Goal: Information Seeking & Learning: Check status

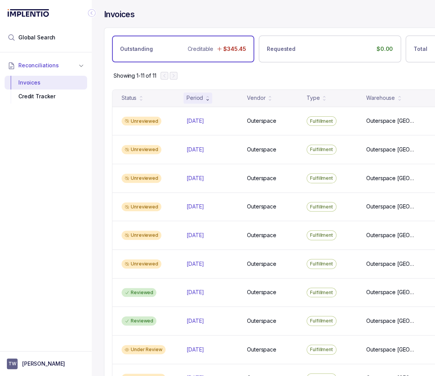
click at [90, 13] on icon "Collapse Icon" at bounding box center [92, 13] width 8 height 8
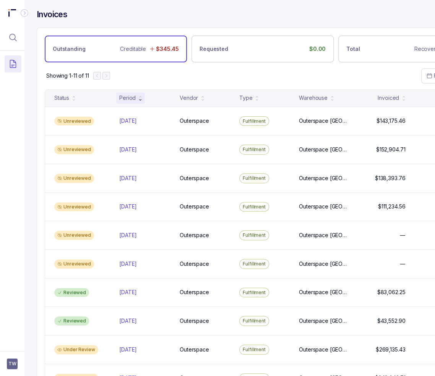
click at [184, 21] on div "Invoices" at bounding box center [263, 18] width 452 height 18
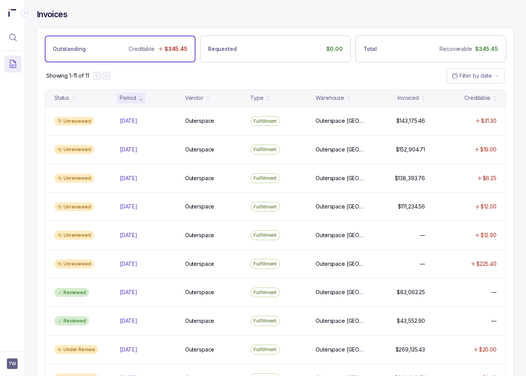
drag, startPoint x: 223, startPoint y: 67, endPoint x: 296, endPoint y: 87, distance: 76.3
click at [223, 67] on div "Showing 1-11 of 11 Filter by date" at bounding box center [275, 75] width 476 height 27
drag, startPoint x: 188, startPoint y: 68, endPoint x: 221, endPoint y: 63, distance: 34.0
click at [188, 67] on div "Showing 1-11 of 11 Filter by date" at bounding box center [275, 75] width 476 height 27
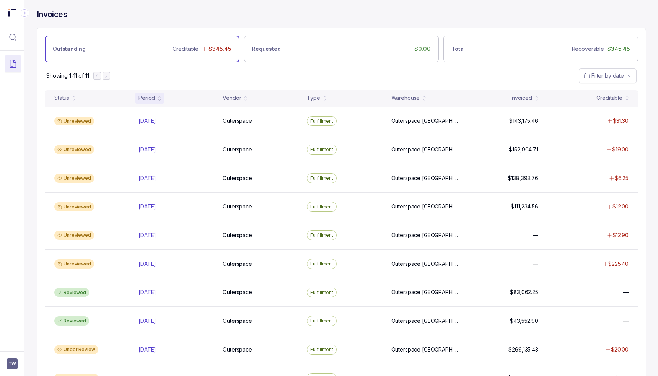
click at [23, 12] on icon "Collapse Icon" at bounding box center [25, 13] width 8 height 8
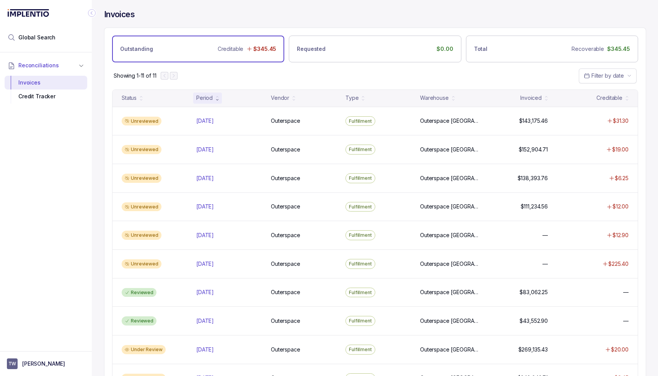
click at [199, 13] on div "Invoices" at bounding box center [375, 18] width 542 height 18
click at [50, 42] on li "Global Search" at bounding box center [46, 37] width 83 height 17
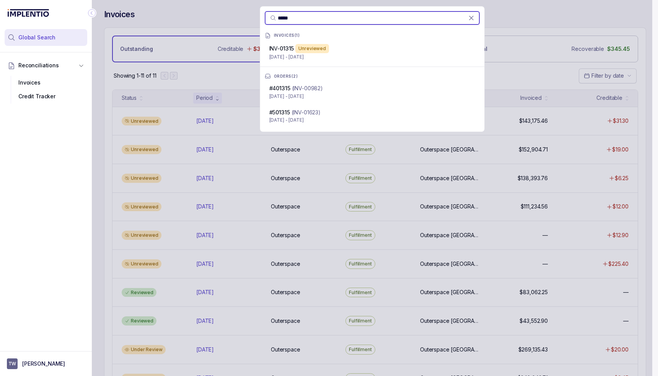
type input "*****"
click at [359, 54] on p "Apr 16 - Apr 30, 2025" at bounding box center [372, 57] width 206 height 8
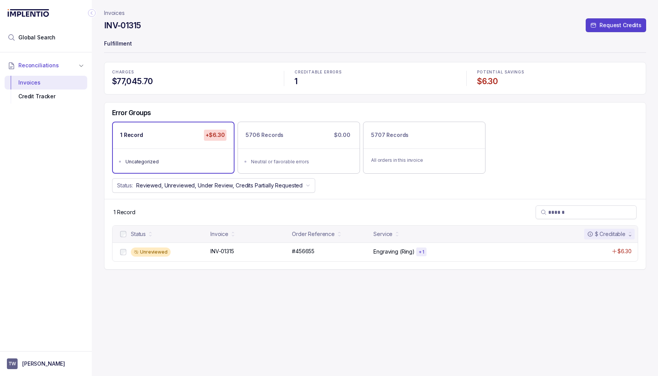
click at [425, 97] on div "CHARGES $77,045.70 CREDITABLE ERRORS 1 POTENTIAL SAVINGS $6.30 Error Groups 1 R…" at bounding box center [375, 166] width 542 height 208
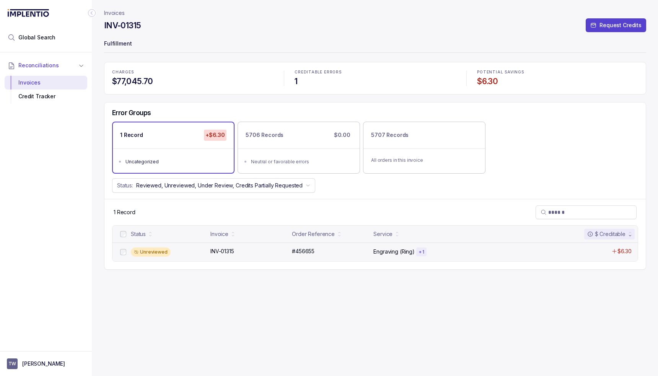
click at [435, 245] on div "Unreviewed INV-01315 INV-01315 #456655 #456655 Engraving (Ring) + 1 $6.30" at bounding box center [374, 251] width 525 height 19
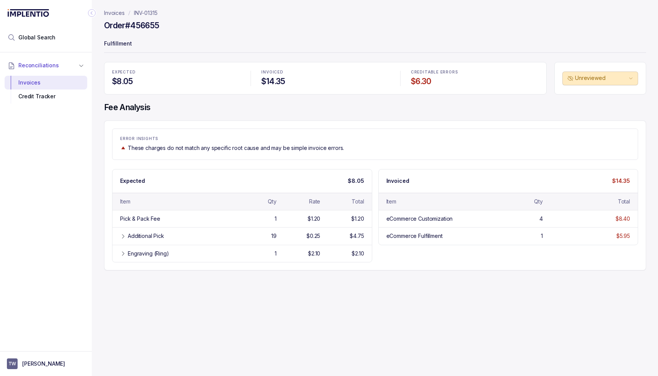
click at [379, 306] on div "Invoices INV-01315 Order #456655 Fulfillment EXPECTED $8.05 INVOICED $14.35 CRE…" at bounding box center [372, 188] width 560 height 376
click at [378, 273] on div "Invoices INV-01315 Order #456655 Fulfillment EXPECTED $8.05 INVOICED $14.35 CRE…" at bounding box center [372, 188] width 560 height 376
click at [320, 258] on div "Engraving (Ring) 1 $2.10 $2.10" at bounding box center [241, 253] width 259 height 17
click at [299, 241] on div "Additional Pick 19 $0.25 $4.75" at bounding box center [241, 235] width 259 height 17
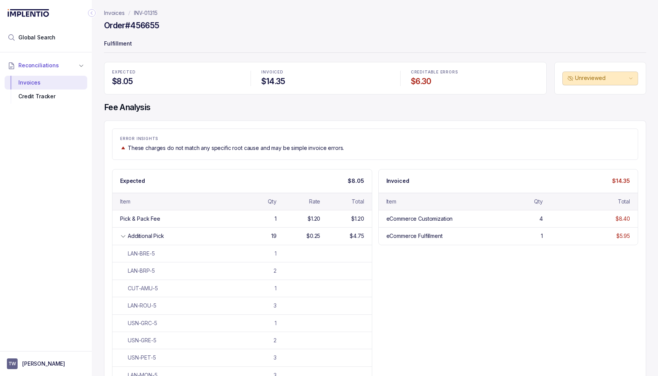
click at [419, 274] on div "Expected $8.05 Item Qty Rate Total Pick & Pack Fee 1 $1.20 $1.20 Additional Pic…" at bounding box center [375, 302] width 526 height 267
click at [419, 272] on div "Expected $8.05 Item Qty Rate Total Pick & Pack Fee 1 $1.20 $1.20 Additional Pic…" at bounding box center [375, 302] width 526 height 267
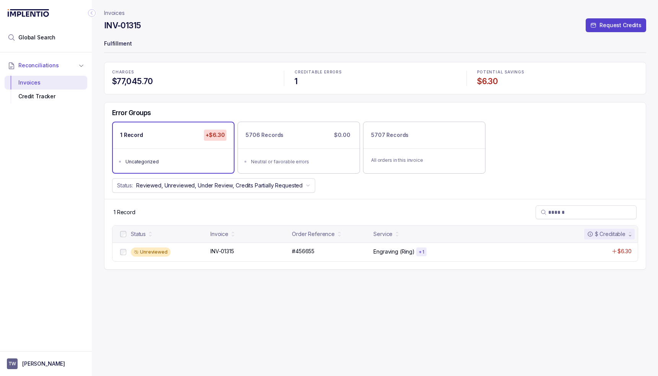
click at [405, 196] on div "Error Groups 1 Record +$6.30 Uncategorized 5706 Records $0.00 Neutral or favora…" at bounding box center [374, 150] width 541 height 96
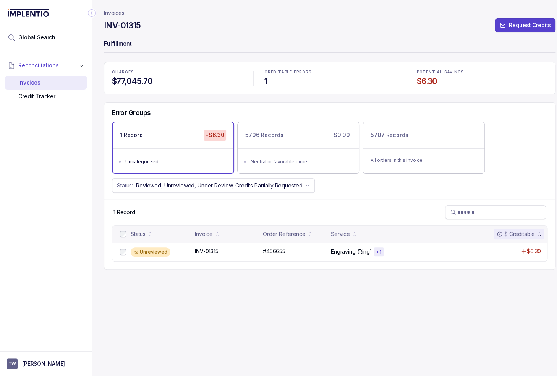
drag, startPoint x: 451, startPoint y: 325, endPoint x: 471, endPoint y: 330, distance: 20.1
click at [435, 325] on div "Invoices INV-01315 Request Credits Fulfillment CHARGES $77,045.70 CREDITABLE ER…" at bounding box center [330, 188] width 452 height 376
click at [341, 295] on div "Invoices INV-01315 Request Credits Fulfillment CHARGES $77,045.70 CREDITABLE ER…" at bounding box center [330, 188] width 452 height 376
click at [139, 25] on h4 "INV-01315" at bounding box center [122, 25] width 37 height 11
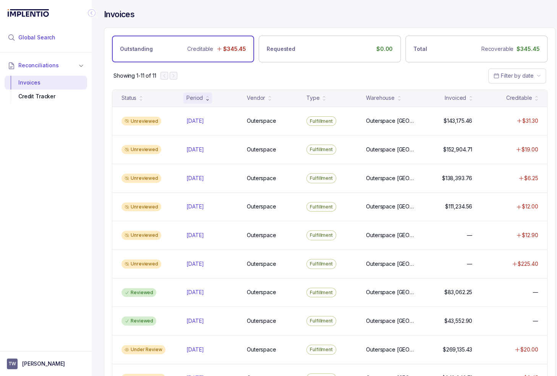
click at [56, 41] on li "Global Search" at bounding box center [46, 37] width 83 height 17
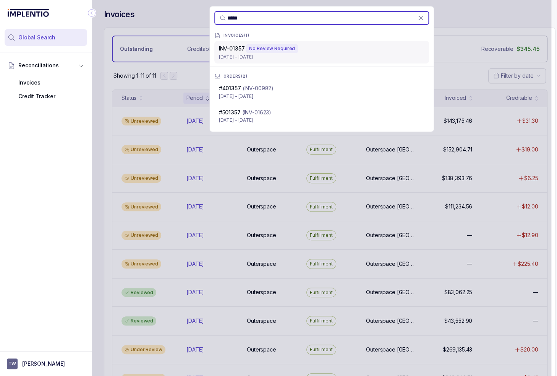
type input "*****"
click at [289, 47] on div "No Review Required" at bounding box center [272, 48] width 52 height 9
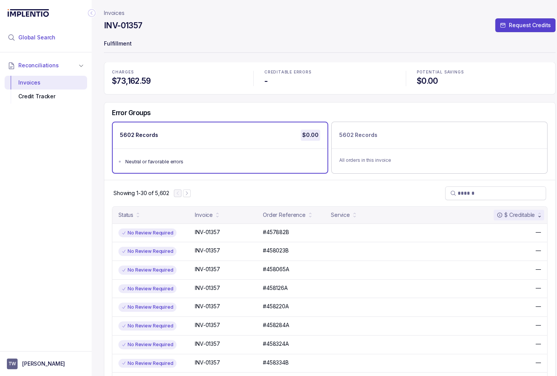
drag, startPoint x: 63, startPoint y: 40, endPoint x: 73, endPoint y: 39, distance: 10.8
click at [63, 40] on li "Global Search" at bounding box center [46, 37] width 83 height 17
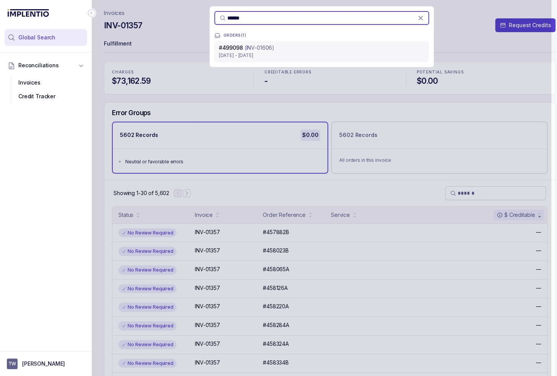
type input "******"
click at [281, 51] on div "# 499098 (INV-01606)" at bounding box center [322, 48] width 206 height 8
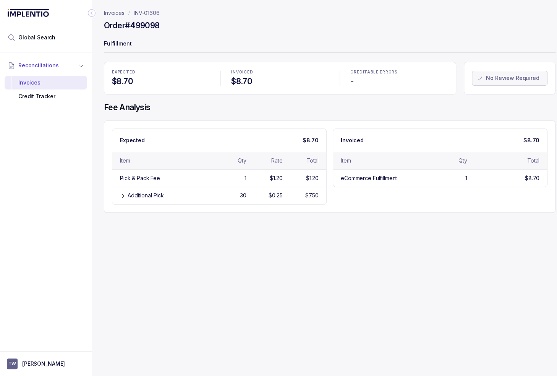
click at [294, 229] on div "Invoices INV-01606 Order #499098 Fulfillment EXPECTED $8.70 INVOICED $8.70 CRED…" at bounding box center [327, 188] width 470 height 376
drag, startPoint x: 315, startPoint y: 45, endPoint x: 81, endPoint y: 98, distance: 239.5
click at [314, 46] on p "Fulfillment" at bounding box center [330, 44] width 452 height 15
click at [145, 10] on p "INV-01606" at bounding box center [147, 13] width 26 height 8
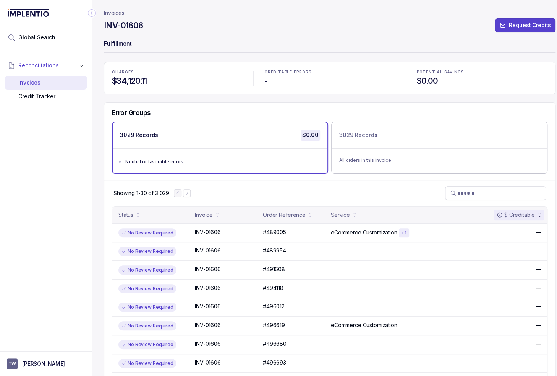
click at [114, 15] on p "Invoices" at bounding box center [114, 13] width 21 height 8
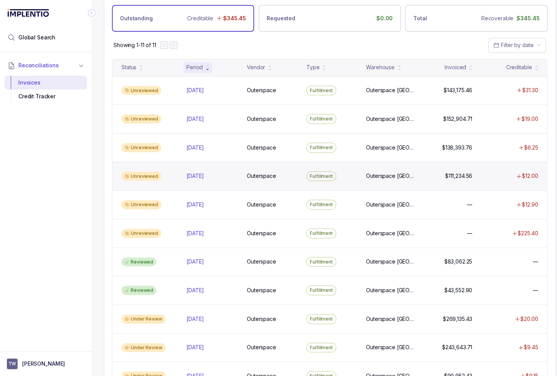
scroll to position [65, 0]
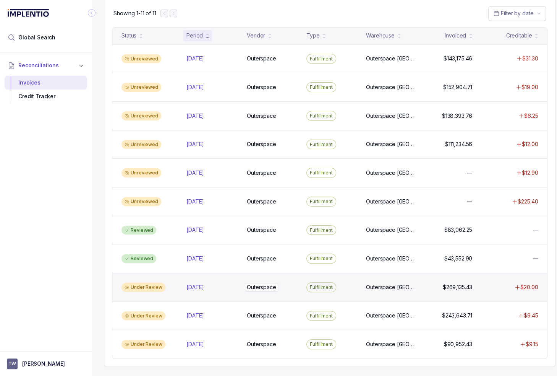
click at [280, 283] on div "Outerspace Outerspace" at bounding box center [272, 287] width 50 height 8
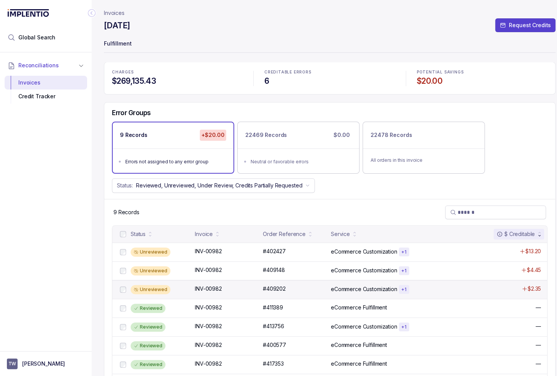
click at [168, 288] on div "Unreviewed" at bounding box center [161, 289] width 60 height 9
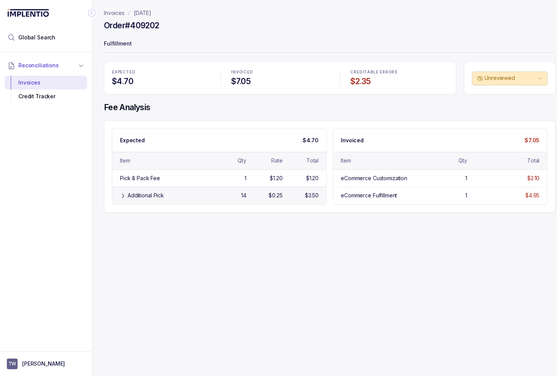
click at [199, 194] on div "Additional Pick" at bounding box center [169, 196] width 83 height 8
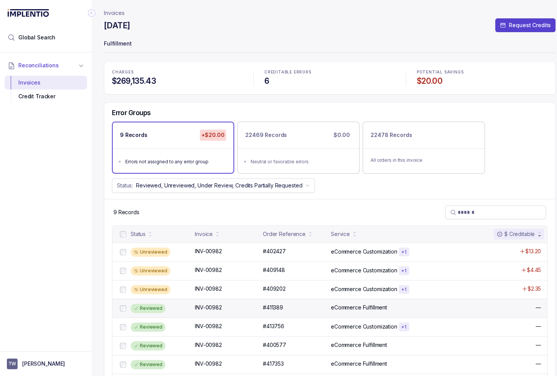
click at [165, 304] on div "Reviewed" at bounding box center [161, 308] width 60 height 9
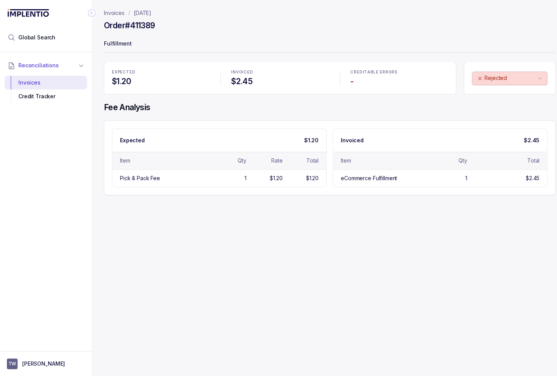
drag, startPoint x: 190, startPoint y: 263, endPoint x: 229, endPoint y: 265, distance: 39.5
click at [190, 263] on div "Invoices December 2024 Order #411389 Fulfillment EXPECTED $1.20 INVOICED $2.45 …" at bounding box center [327, 188] width 470 height 376
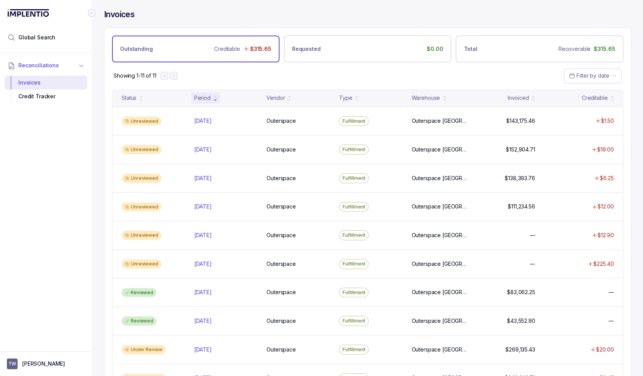
click at [22, 193] on div "Reconciliations Invoices Credit Tracker" at bounding box center [46, 199] width 92 height 294
click at [350, 68] on div "Showing 1-11 of 11 Filter by date" at bounding box center [367, 75] width 526 height 27
click at [75, 174] on div "Reconciliations Invoices Credit Tracker" at bounding box center [46, 199] width 92 height 294
click at [483, 76] on div "Showing 1-11 of 11 Filter by date" at bounding box center [367, 75] width 526 height 27
click at [482, 78] on div "Showing 1-11 of 11 Filter by date" at bounding box center [367, 75] width 526 height 27
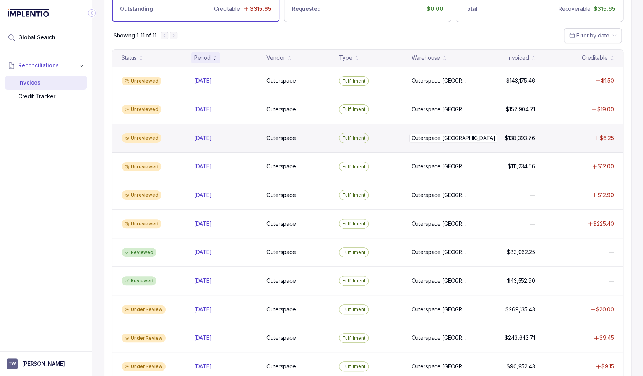
scroll to position [59, 0]
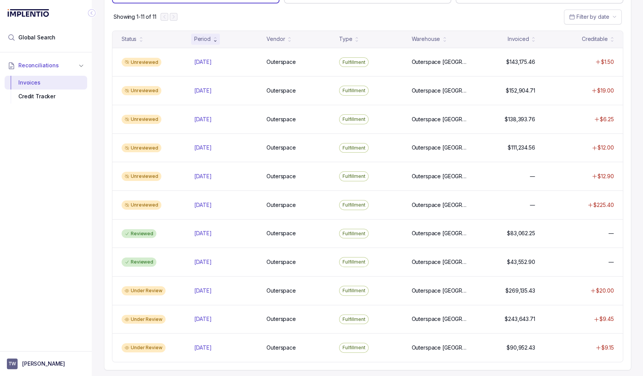
click at [457, 21] on div "Showing 1-11 of 11 Filter by date" at bounding box center [367, 16] width 526 height 27
click at [75, 162] on div "Reconciliations Invoices Credit Tracker" at bounding box center [46, 199] width 92 height 294
click at [88, 173] on div "Reconciliations Invoices Credit Tracker" at bounding box center [46, 199] width 92 height 294
click at [62, 161] on div "Reconciliations Invoices Credit Tracker" at bounding box center [46, 199] width 92 height 294
click at [76, 162] on div "Reconciliations Invoices Credit Tracker" at bounding box center [46, 199] width 92 height 294
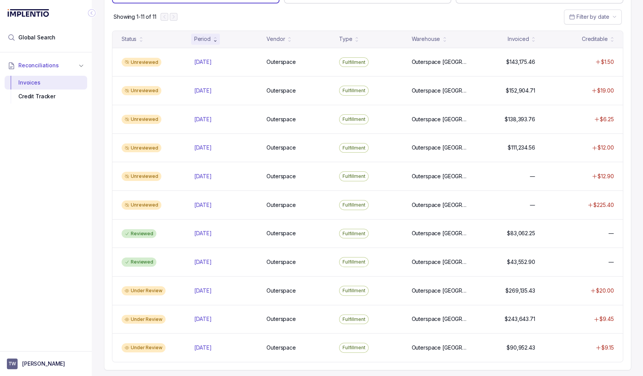
click at [53, 168] on div "Reconciliations Invoices Credit Tracker" at bounding box center [46, 199] width 92 height 294
click at [57, 164] on div "Reconciliations Invoices Credit Tracker" at bounding box center [46, 199] width 92 height 294
click at [495, 21] on div "Showing 1-11 of 11 Filter by date" at bounding box center [367, 16] width 526 height 27
click at [41, 217] on div "Reconciliations Invoices Credit Tracker" at bounding box center [46, 199] width 92 height 294
click at [46, 37] on span "Global Search" at bounding box center [36, 38] width 37 height 8
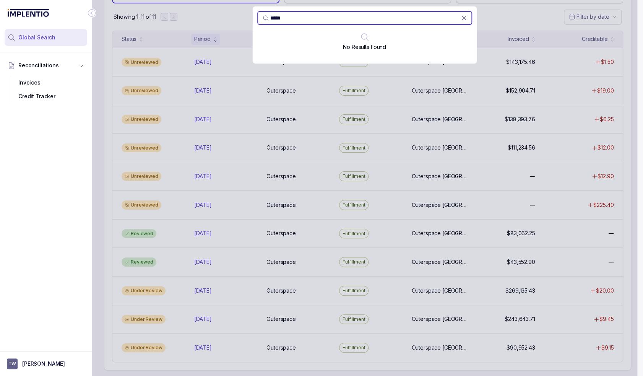
type input "*****"
click at [323, 15] on input "*****" at bounding box center [365, 18] width 191 height 8
click at [28, 301] on div "Reconciliations Invoices Credit Tracker" at bounding box center [46, 199] width 92 height 294
click at [30, 362] on p "[PERSON_NAME]" at bounding box center [43, 364] width 43 height 8
click at [40, 343] on p "Logout" at bounding box center [50, 347] width 63 height 8
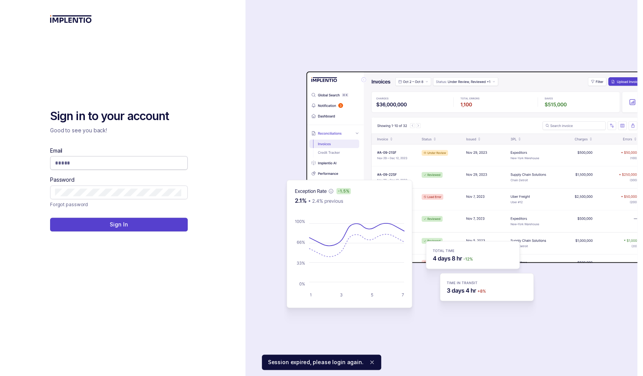
click at [116, 165] on input "Email" at bounding box center [118, 163] width 126 height 8
type input "**********"
